Goal: Consume media (video, audio)

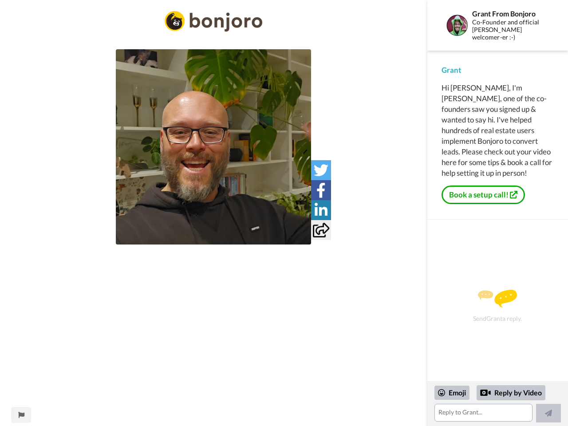
click at [213, 147] on img at bounding box center [213, 146] width 195 height 195
click at [321, 170] on icon at bounding box center [321, 170] width 15 height 15
click at [321, 190] on icon at bounding box center [320, 190] width 9 height 15
click at [321, 210] on icon at bounding box center [321, 210] width 13 height 15
click at [321, 230] on icon at bounding box center [321, 230] width 16 height 15
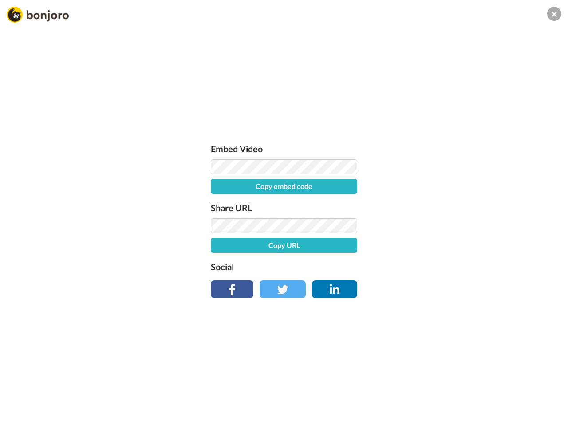
click at [21, 415] on div "Embed Video Copy embed code Share URL Copy URL Social" at bounding box center [284, 261] width 568 height 426
click at [497, 404] on div "Embed Video Copy embed code Share URL Copy URL Social" at bounding box center [284, 261] width 568 height 426
click at [452, 393] on div "Embed Video Copy embed code Share URL Copy URL Social" at bounding box center [284, 261] width 568 height 426
click at [511, 393] on div "Embed Video Copy embed code Share URL Copy URL Social" at bounding box center [284, 261] width 568 height 426
click at [548, 413] on div "Embed Video Copy embed code Share URL Copy URL Social" at bounding box center [284, 261] width 568 height 426
